Goal: Transaction & Acquisition: Purchase product/service

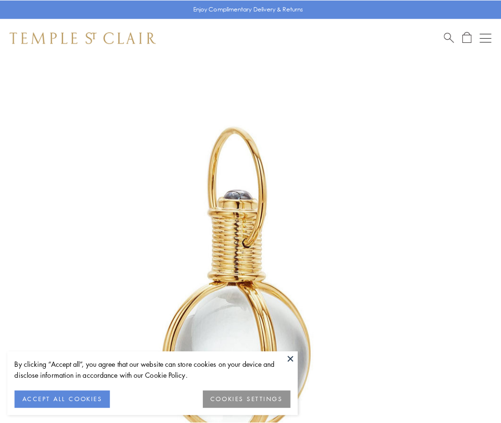
scroll to position [249, 0]
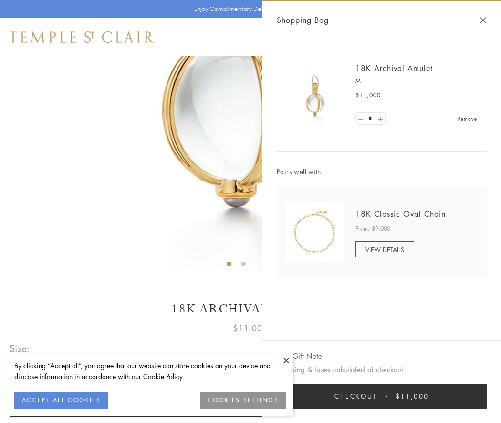
click at [381, 397] on button "Checkout $11,000" at bounding box center [382, 396] width 210 height 25
